Goal: Information Seeking & Learning: Learn about a topic

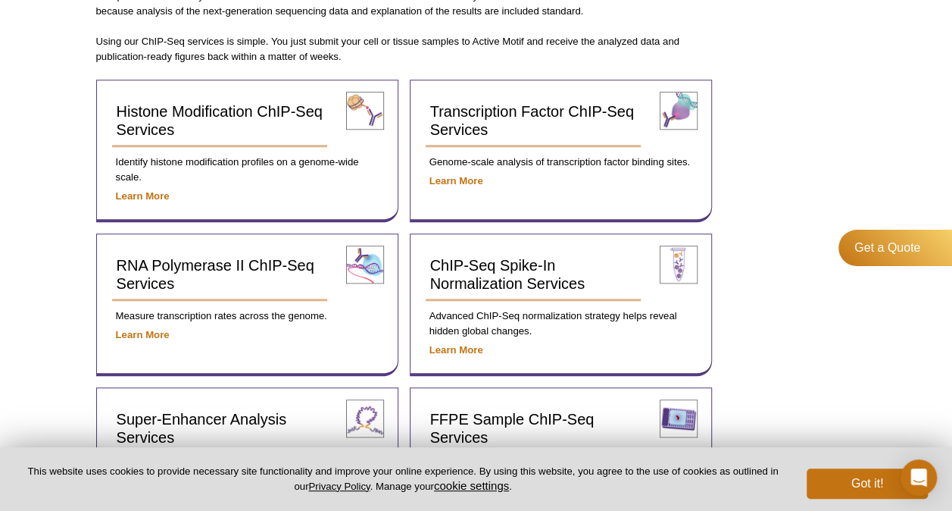
scroll to position [545, 0]
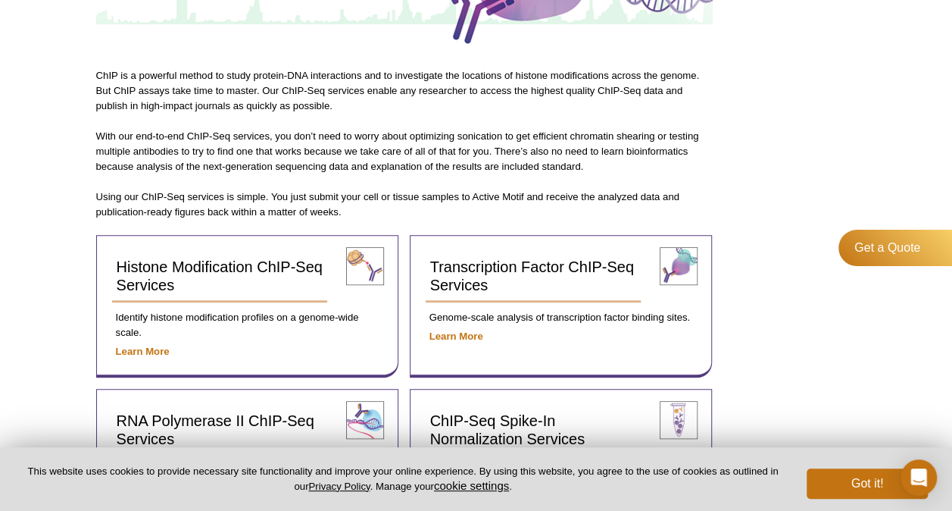
scroll to position [389, 0]
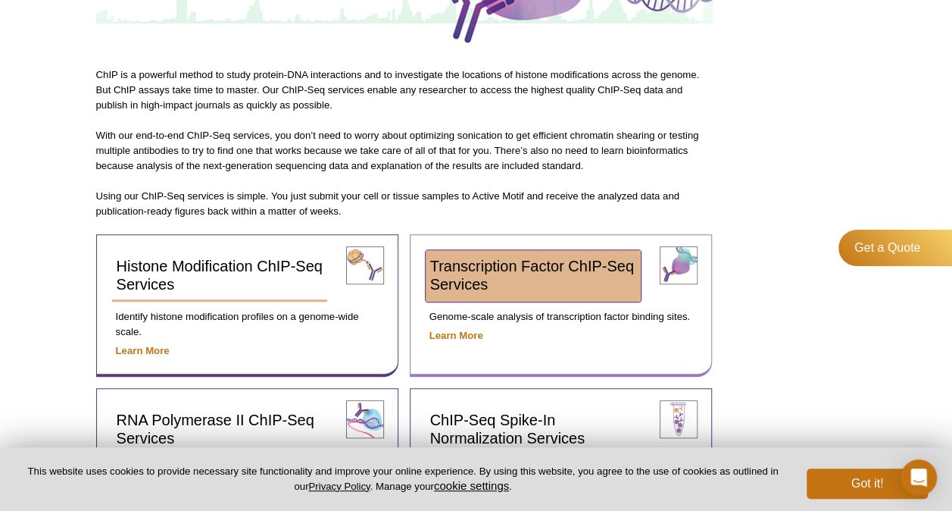
click at [481, 273] on span "Transcription Factor ChIP-Seq Services" at bounding box center [532, 275] width 204 height 35
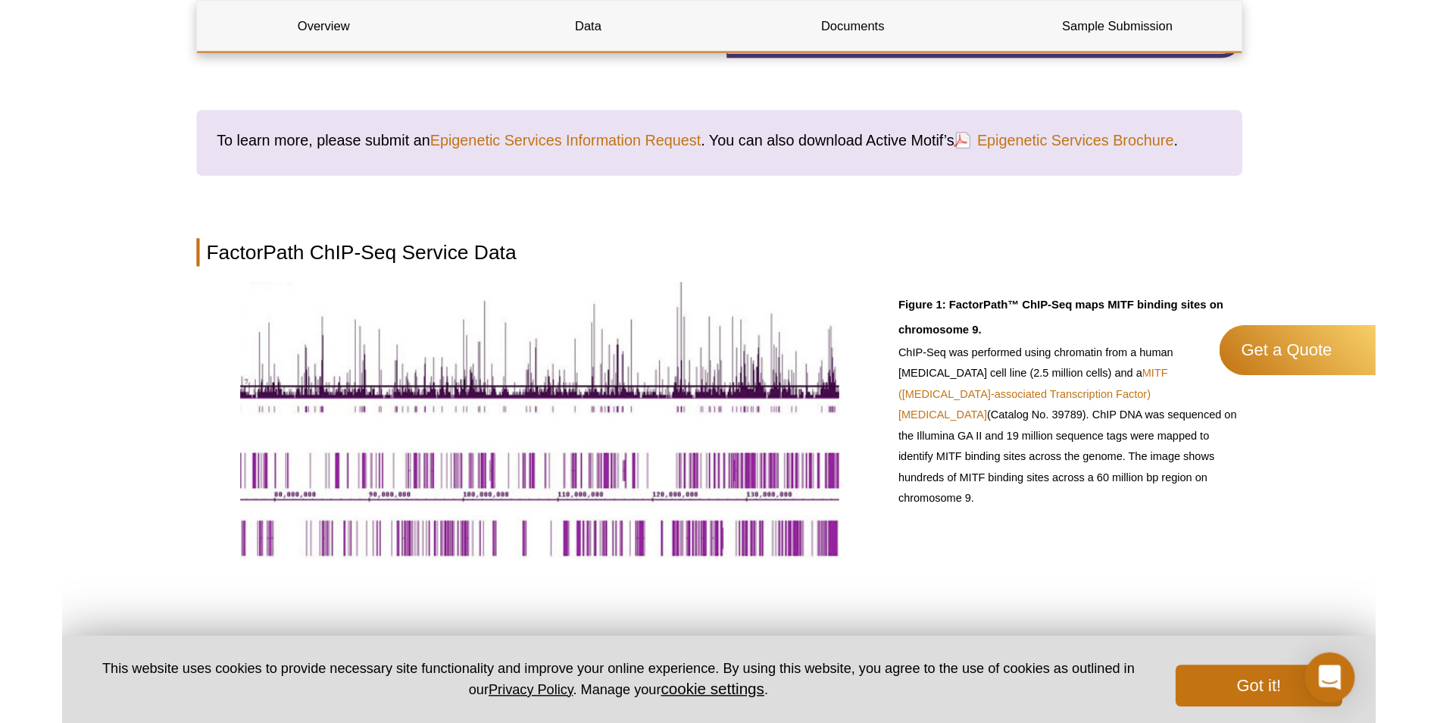
scroll to position [501, 0]
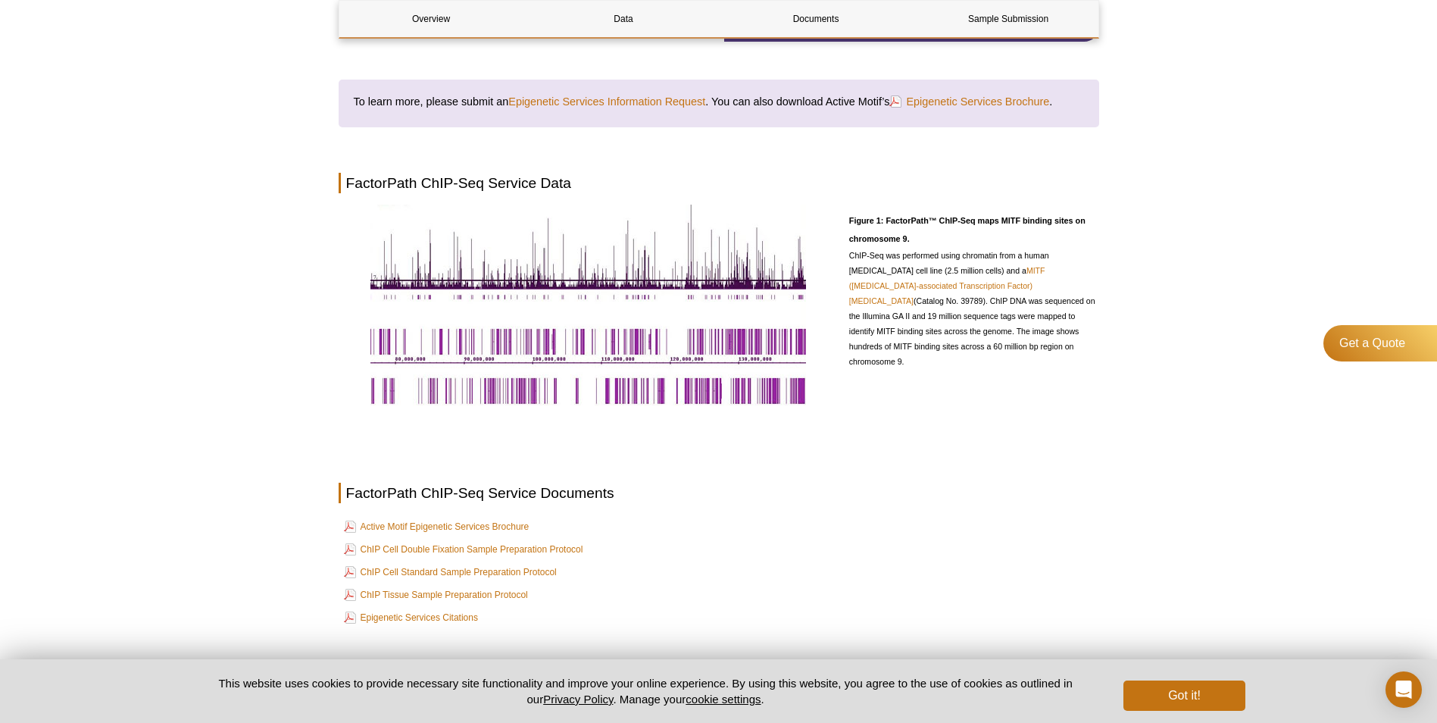
click at [951, 348] on p "ChIP-Seq was performed using chromatin from a human melanoma cell line (2.5 mil…" at bounding box center [974, 308] width 250 height 121
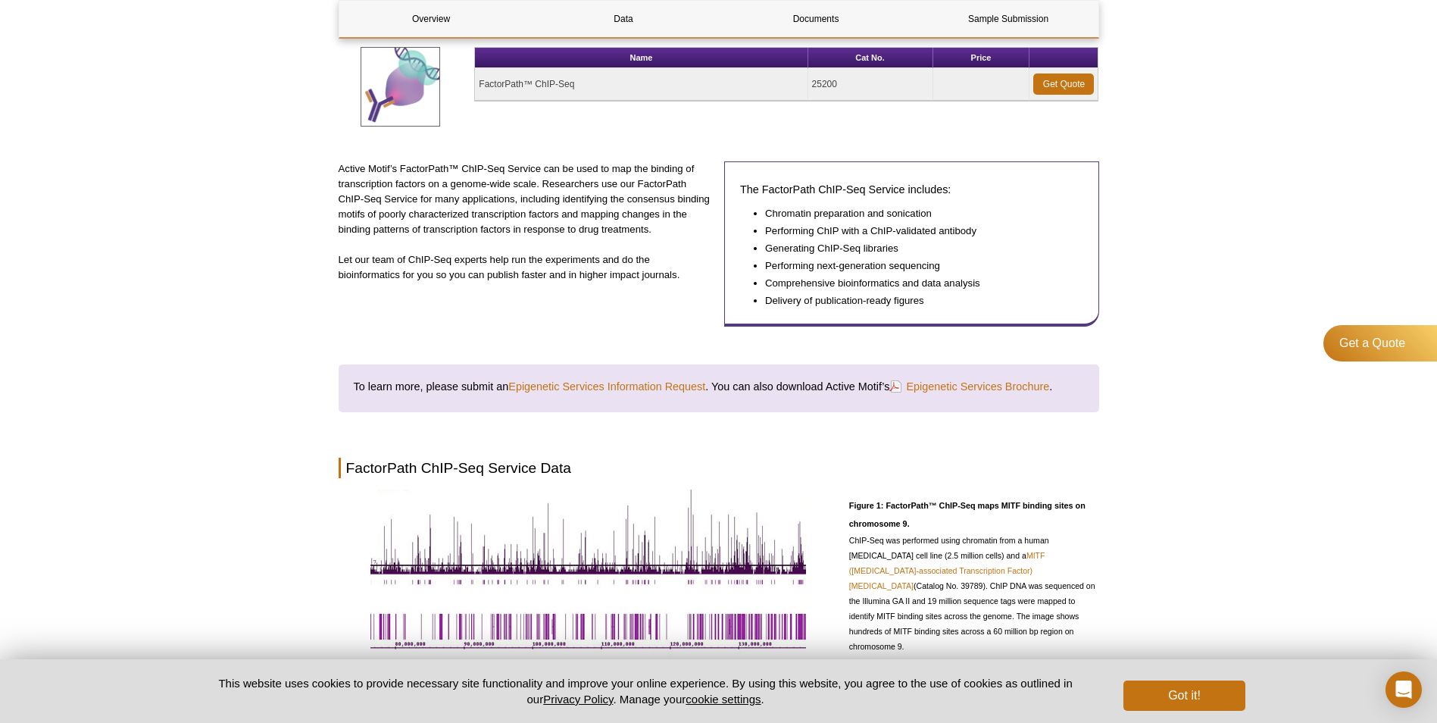
scroll to position [0, 0]
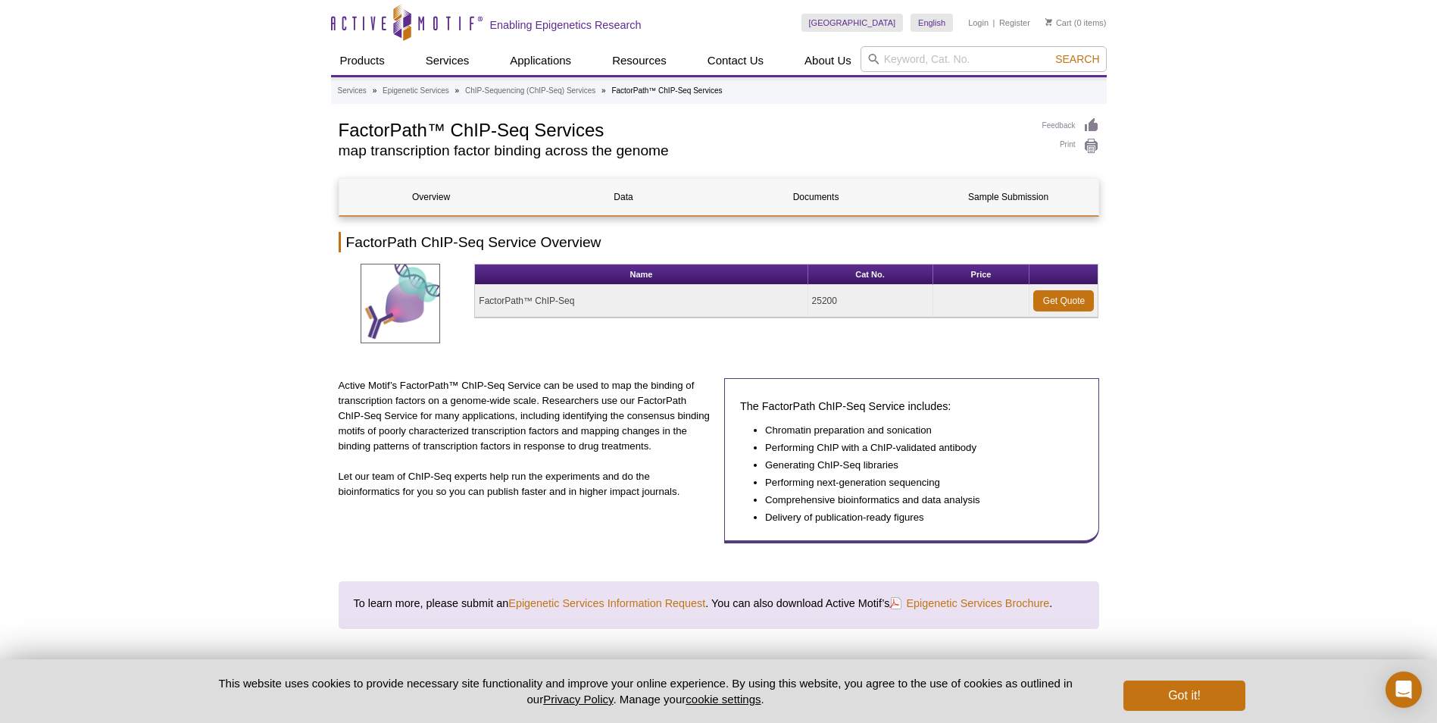
drag, startPoint x: 617, startPoint y: 421, endPoint x: 604, endPoint y: 421, distance: 12.1
click at [617, 421] on p "Active Motif’s FactorPath™ ChIP-Seq Service can be used to map the binding of t…" at bounding box center [526, 416] width 375 height 76
